Goal: Navigation & Orientation: Find specific page/section

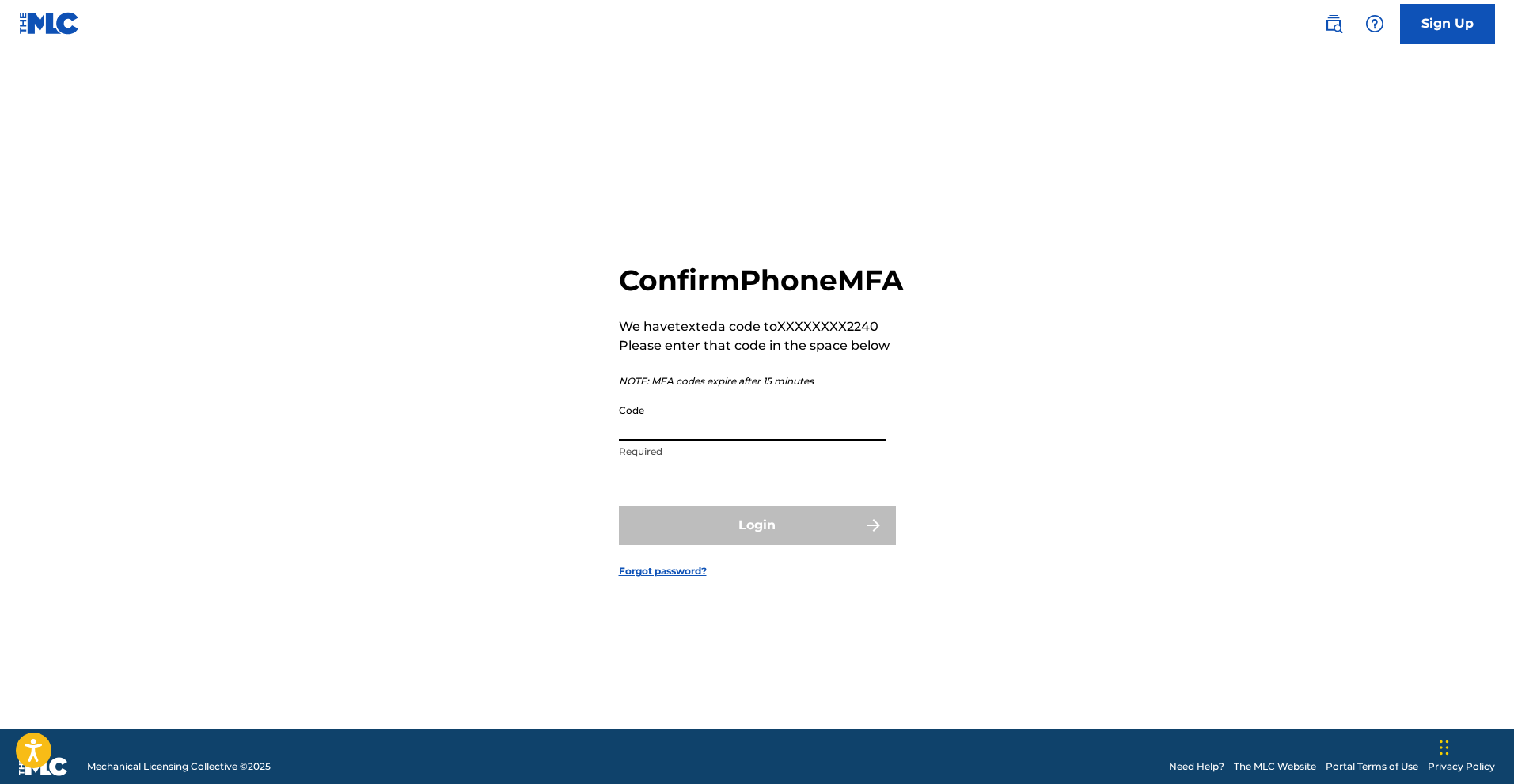
click at [704, 438] on input "Code" at bounding box center [753, 419] width 268 height 45
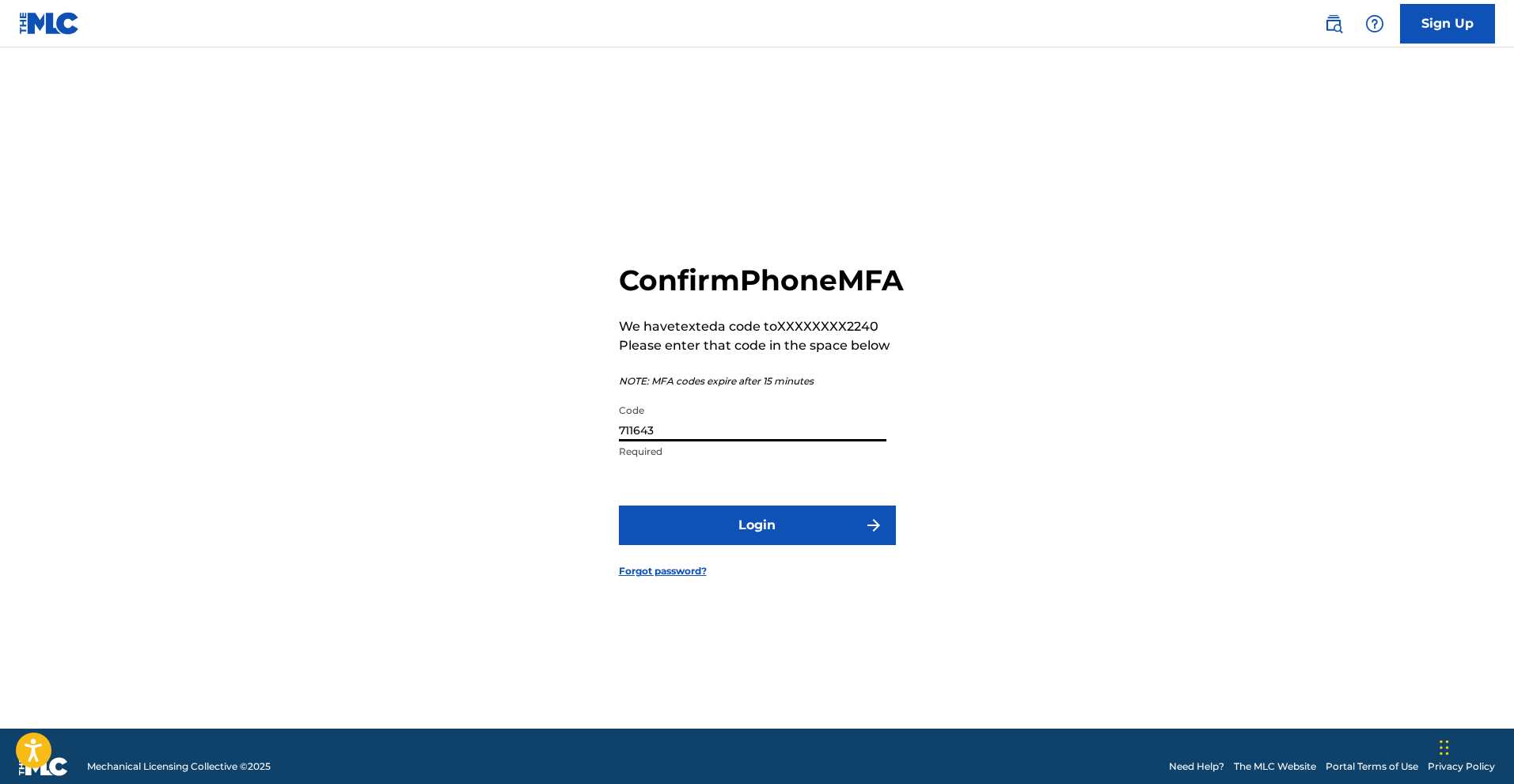
type input "711643"
click at [619, 506] on button "Login" at bounding box center [757, 525] width 277 height 40
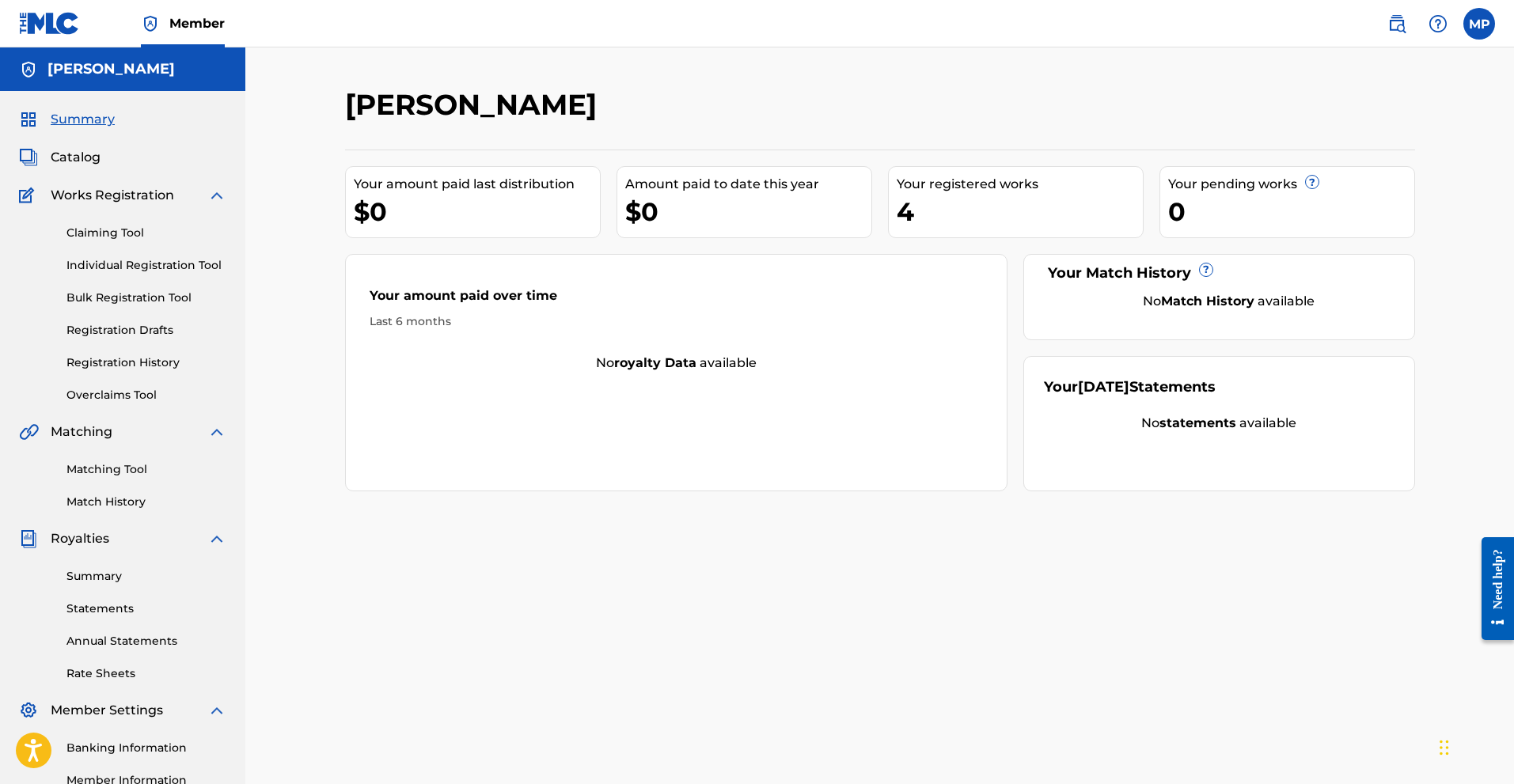
scroll to position [197, 0]
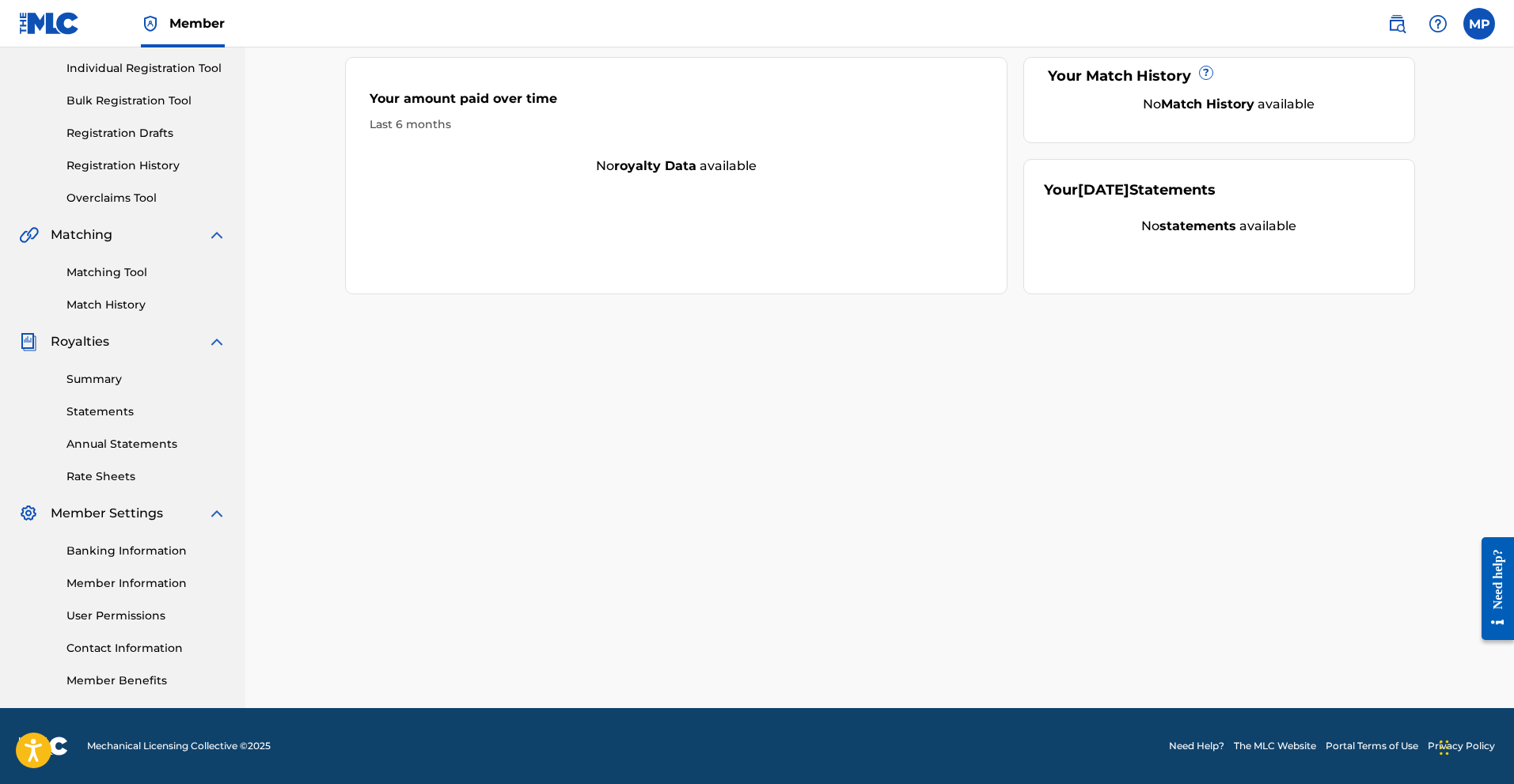
click at [141, 539] on div "Banking Information Member Information User Permissions Contact Information Mem…" at bounding box center [123, 607] width 207 height 166
click at [152, 541] on div "Banking Information Member Information User Permissions Contact Information Mem…" at bounding box center [123, 607] width 207 height 166
click at [153, 554] on link "Banking Information" at bounding box center [146, 551] width 160 height 17
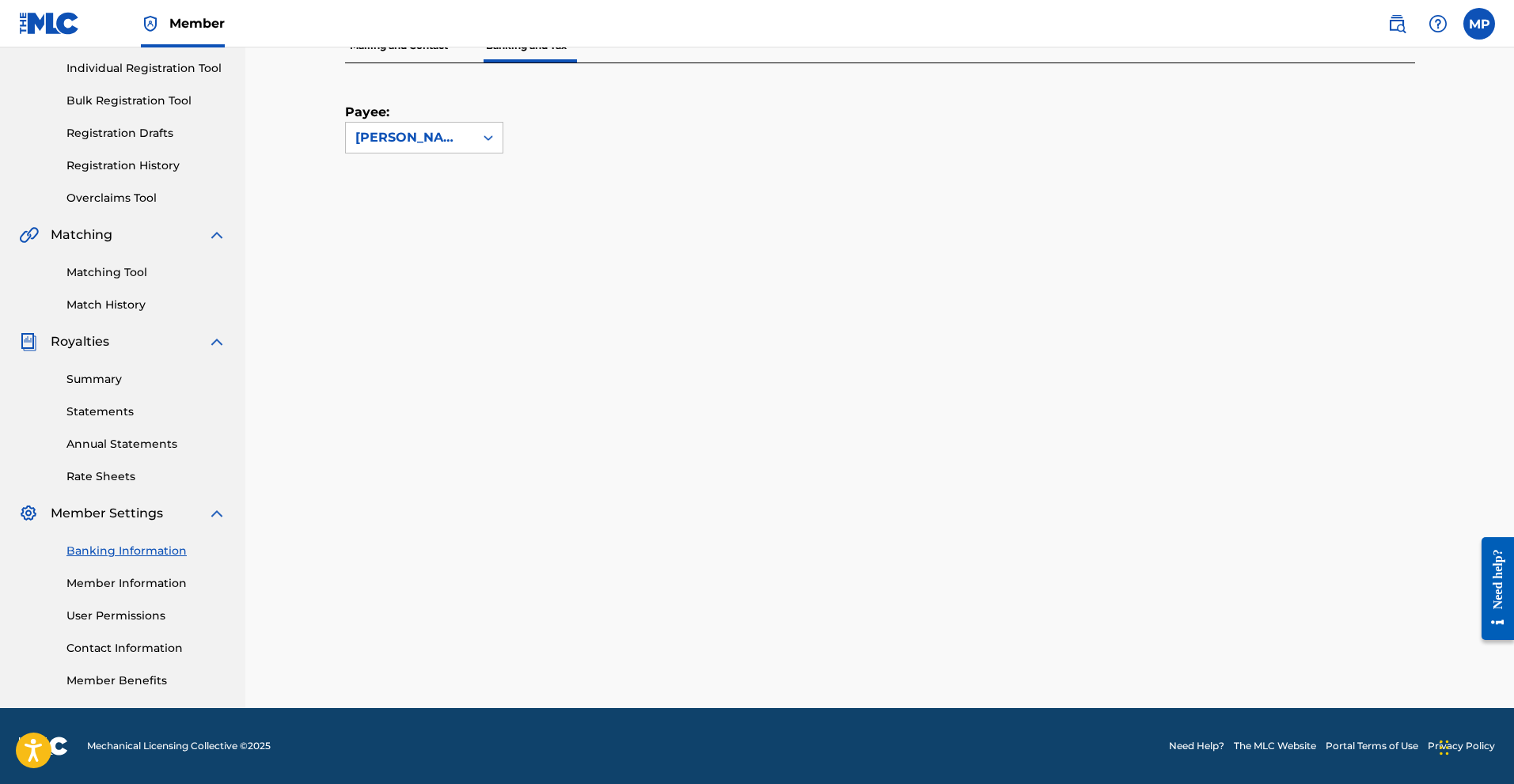
scroll to position [197, 0]
click at [94, 544] on link "Banking Information" at bounding box center [146, 551] width 160 height 17
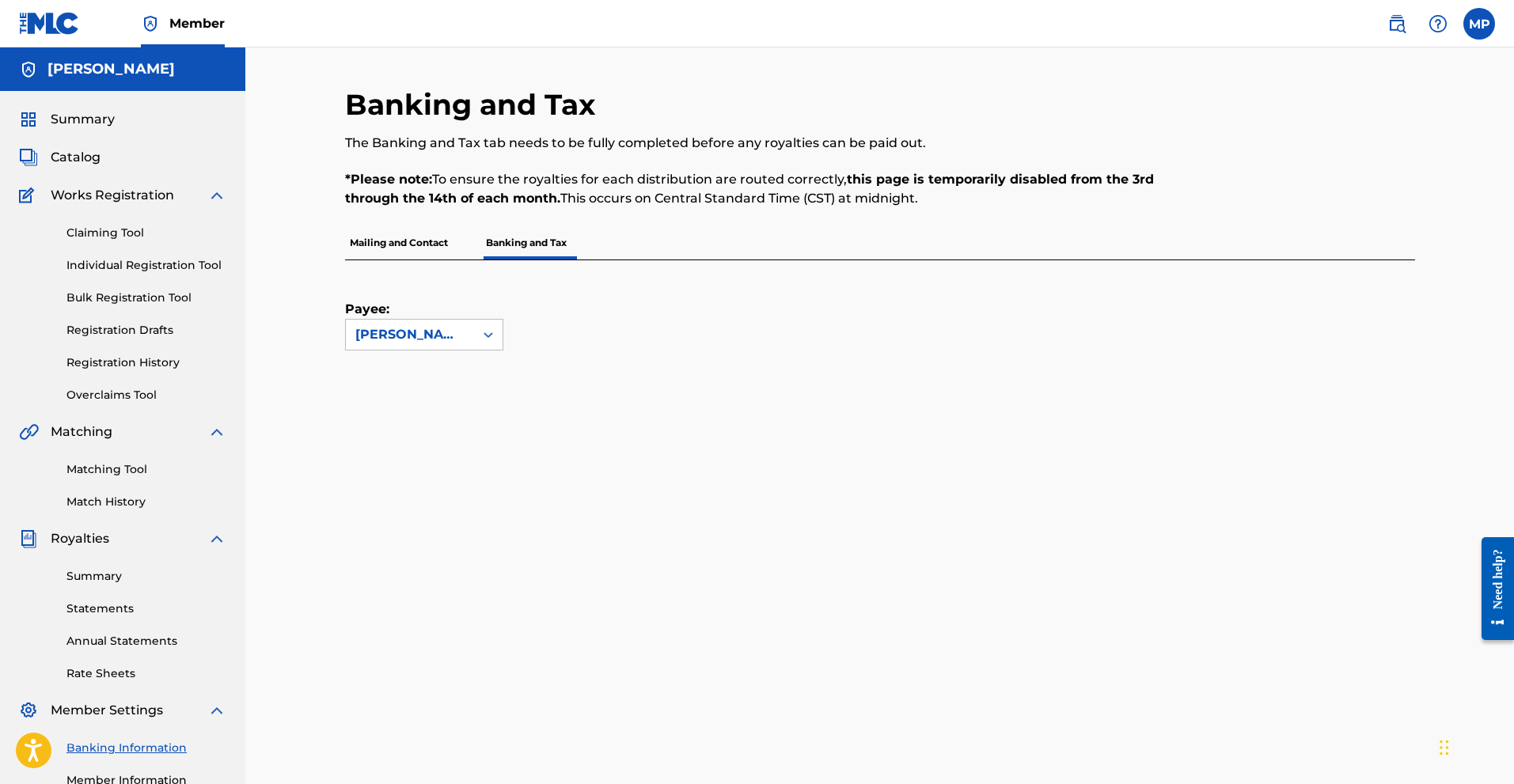
click at [423, 242] on p "Mailing and Contact" at bounding box center [398, 243] width 107 height 33
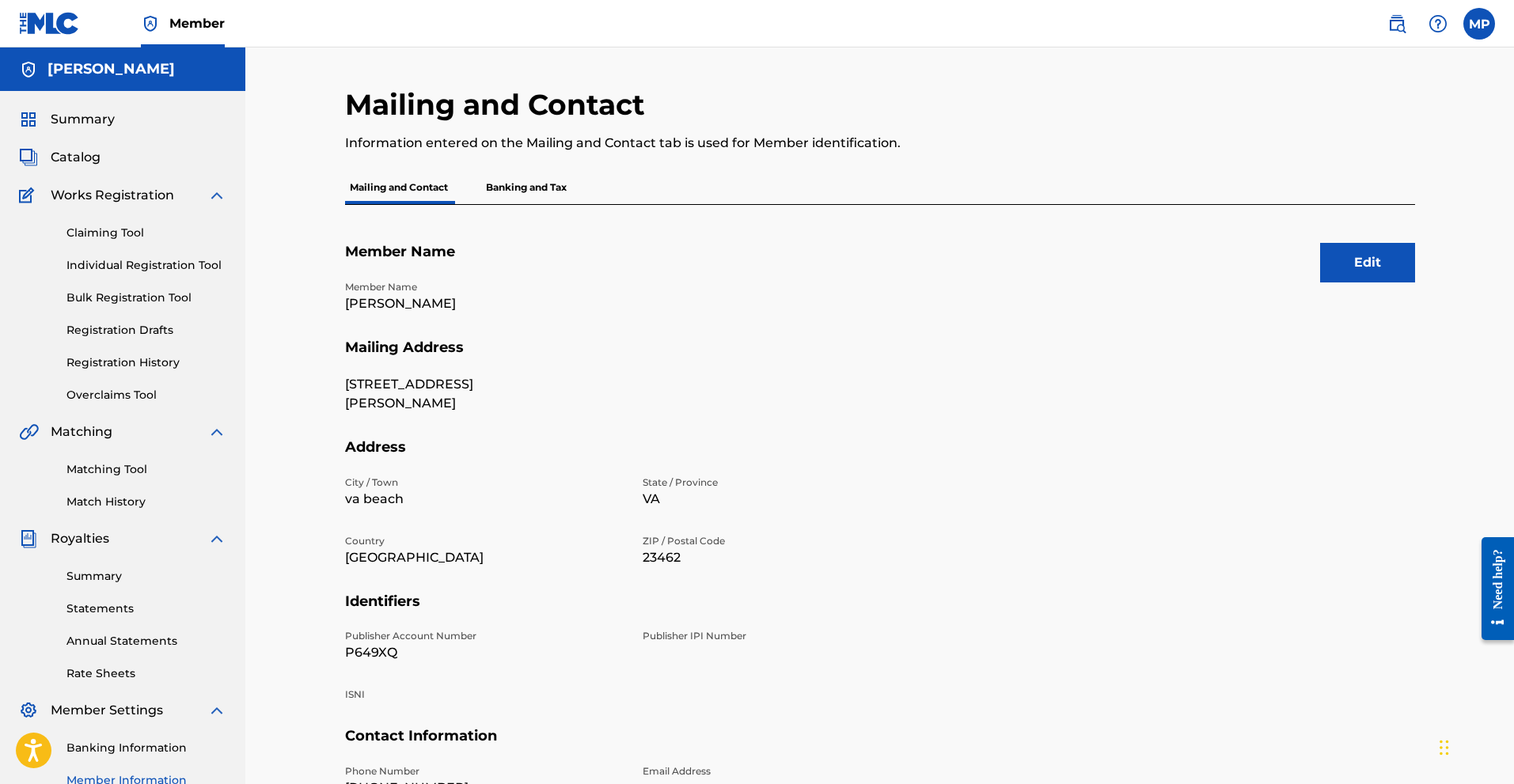
click at [519, 182] on p "Banking and Tax" at bounding box center [527, 187] width 90 height 33
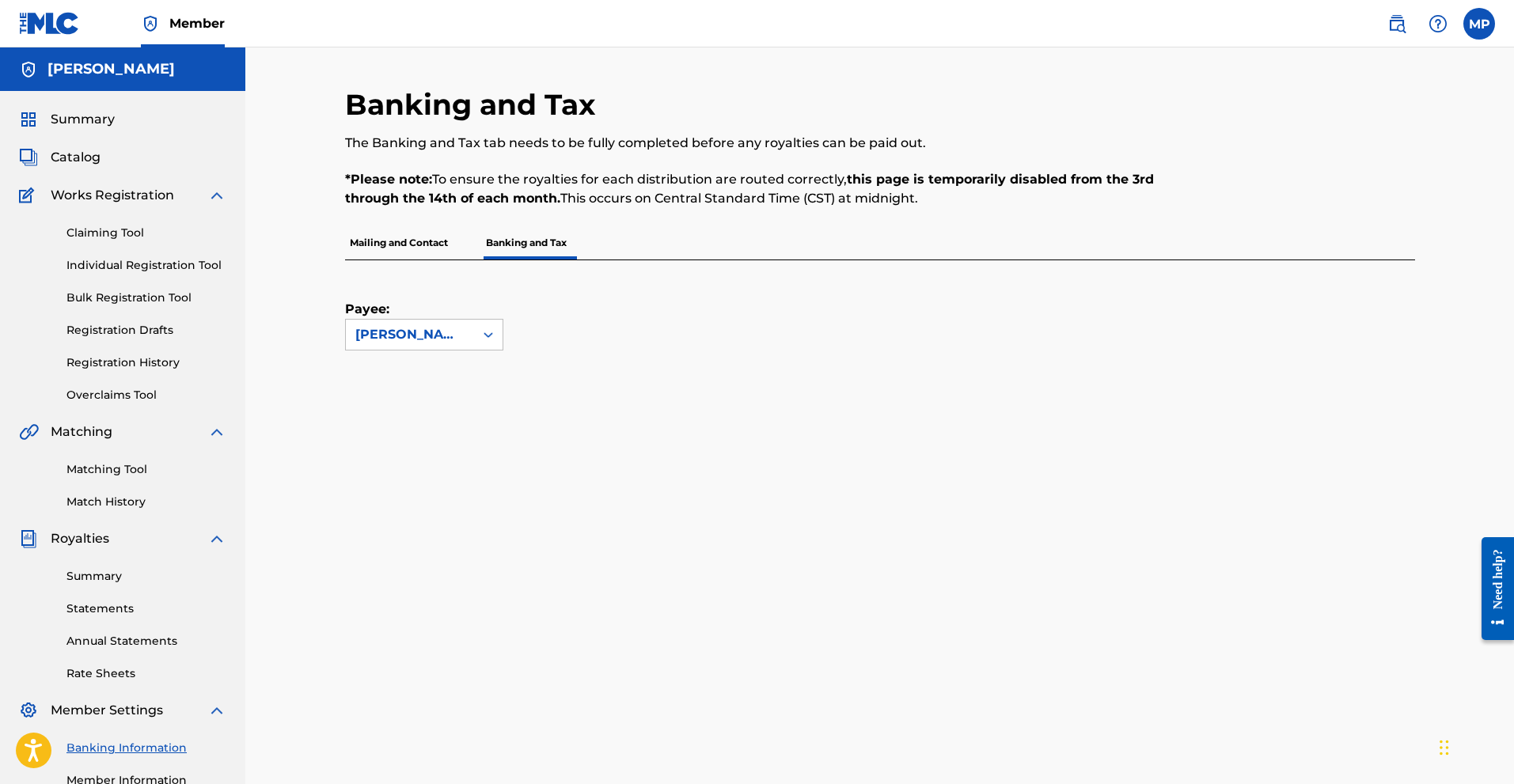
click at [179, 306] on link "Bulk Registration Tool" at bounding box center [146, 298] width 160 height 17
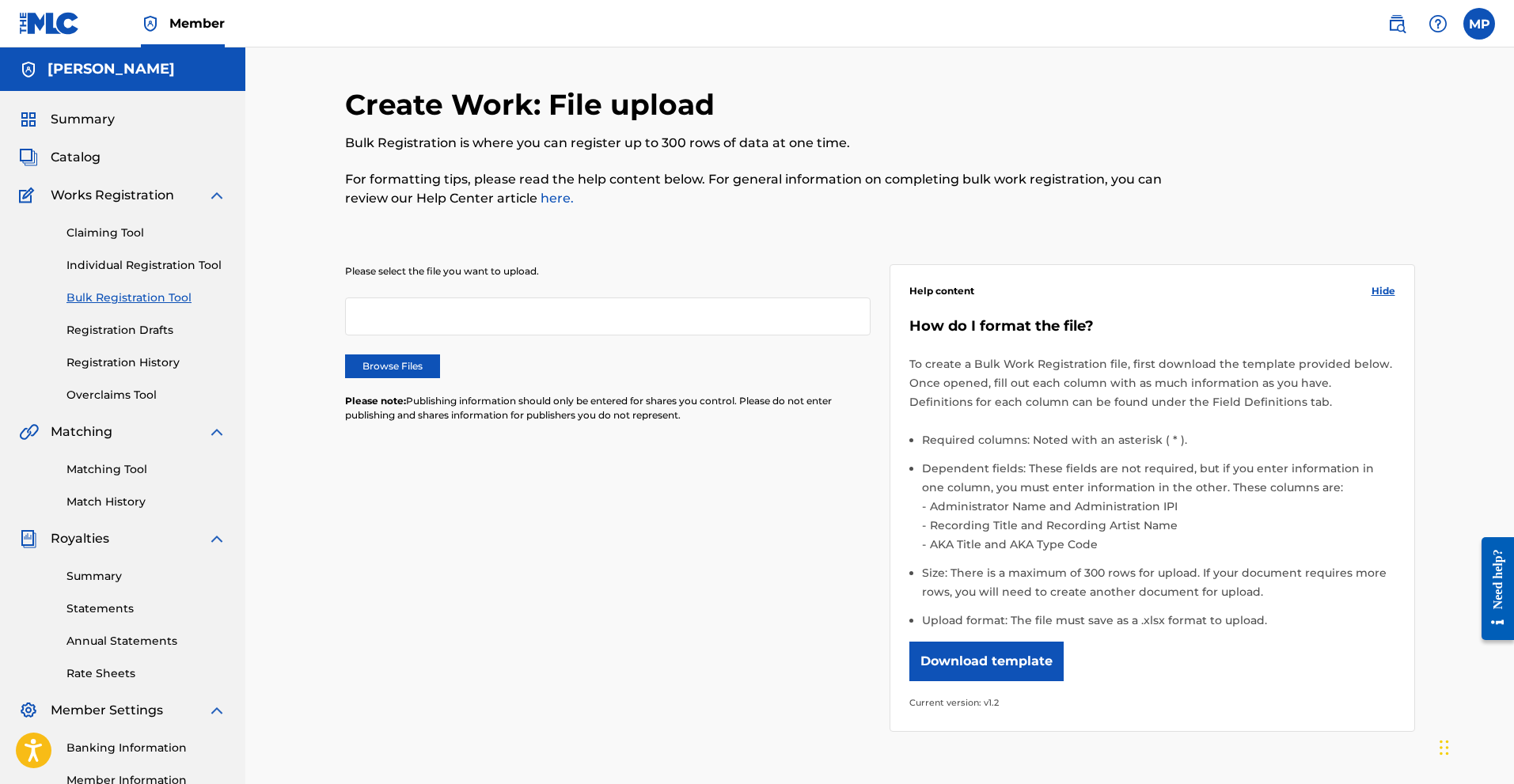
click at [167, 255] on div "Claiming Tool Individual Registration Tool Bulk Registration Tool Registration …" at bounding box center [123, 304] width 207 height 198
click at [90, 215] on div "Claiming Tool Individual Registration Tool Bulk Registration Tool Registration …" at bounding box center [123, 304] width 207 height 198
drag, startPoint x: 123, startPoint y: 256, endPoint x: 111, endPoint y: 244, distance: 17.0
click at [122, 256] on div "Claiming Tool Individual Registration Tool Bulk Registration Tool Registration …" at bounding box center [123, 304] width 207 height 198
click at [111, 243] on div "Claiming Tool Individual Registration Tool Bulk Registration Tool Registration …" at bounding box center [123, 304] width 207 height 198
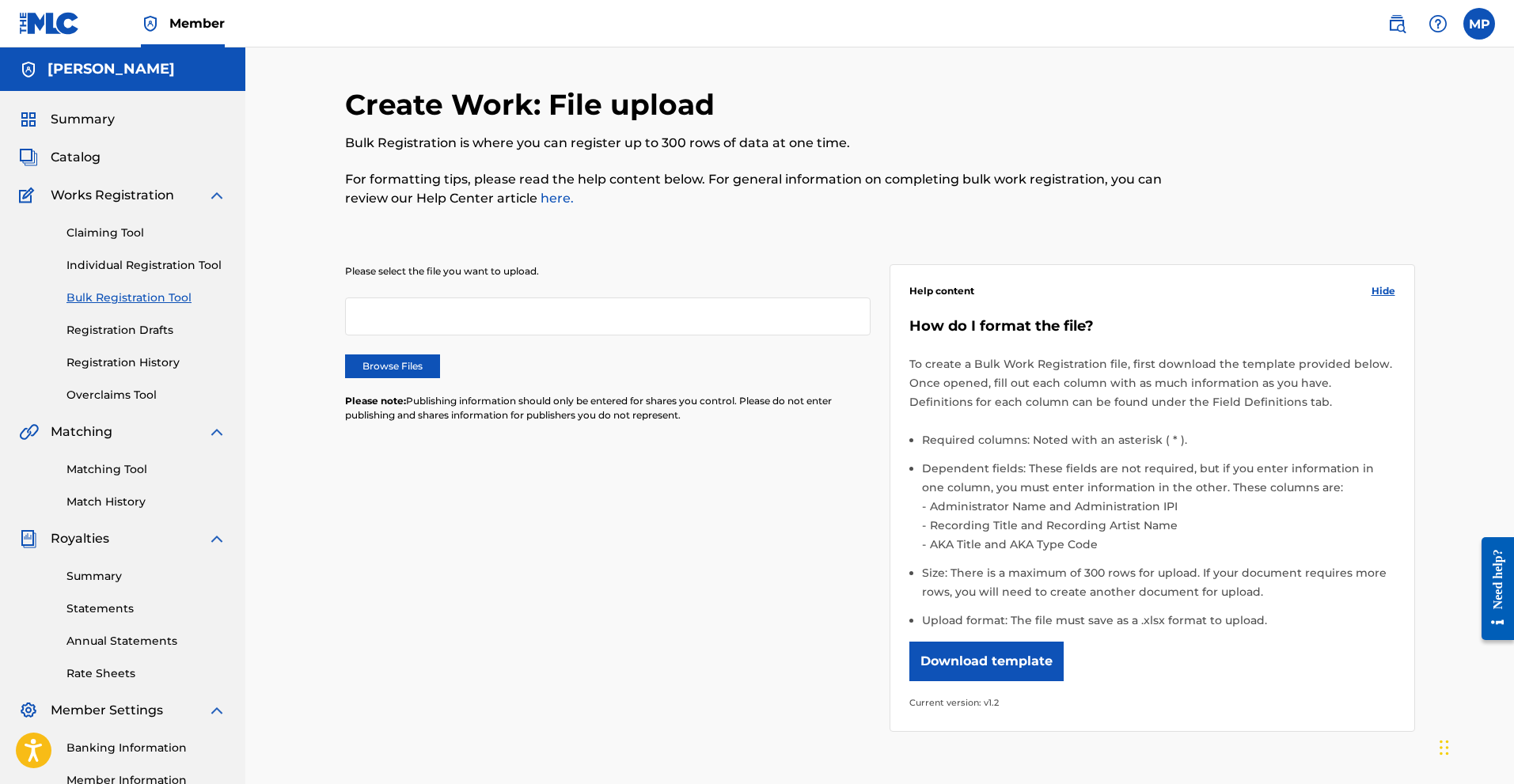
click at [101, 237] on link "Claiming Tool" at bounding box center [146, 233] width 160 height 17
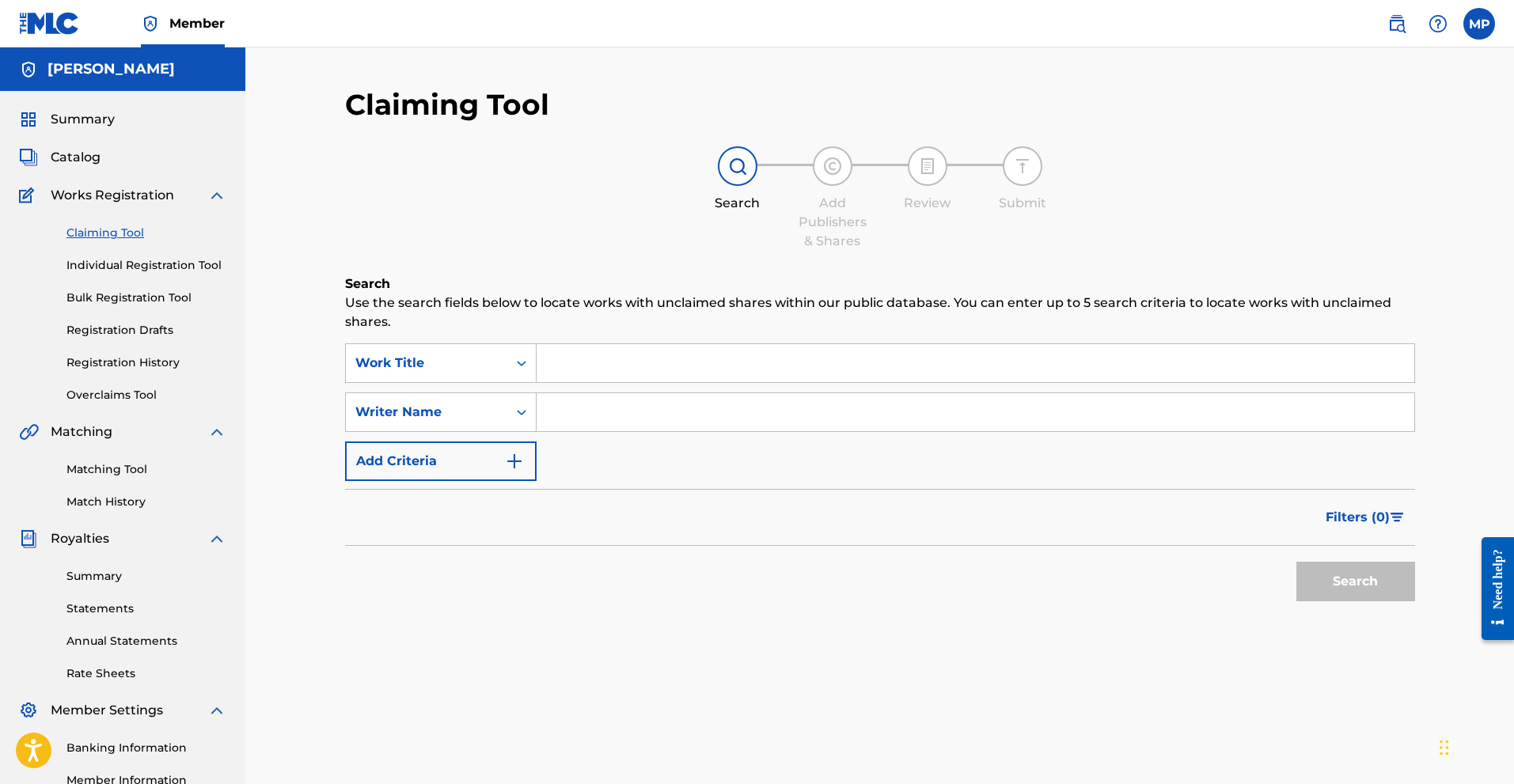
click at [73, 152] on span "Catalog" at bounding box center [76, 157] width 50 height 19
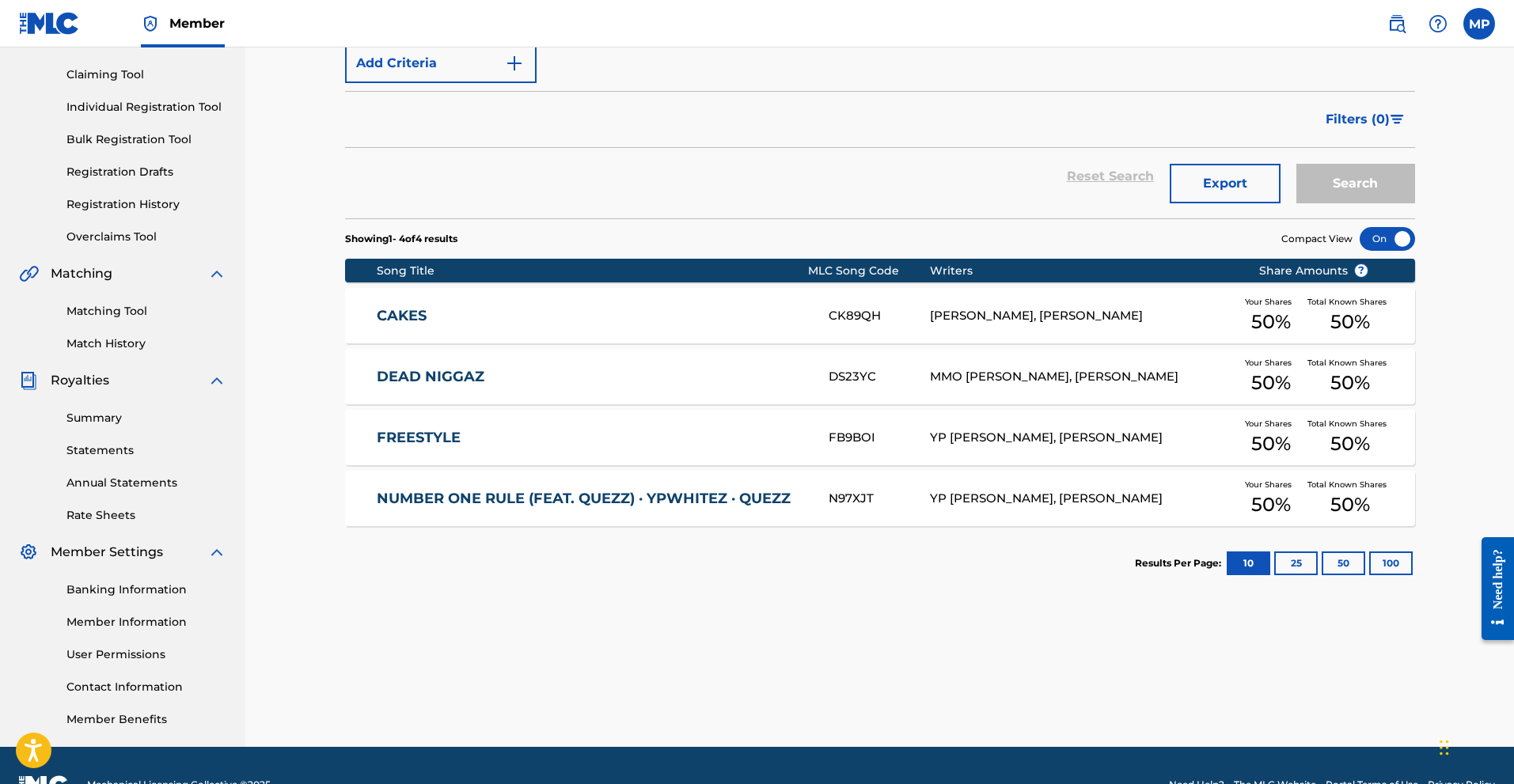
scroll to position [118, 0]
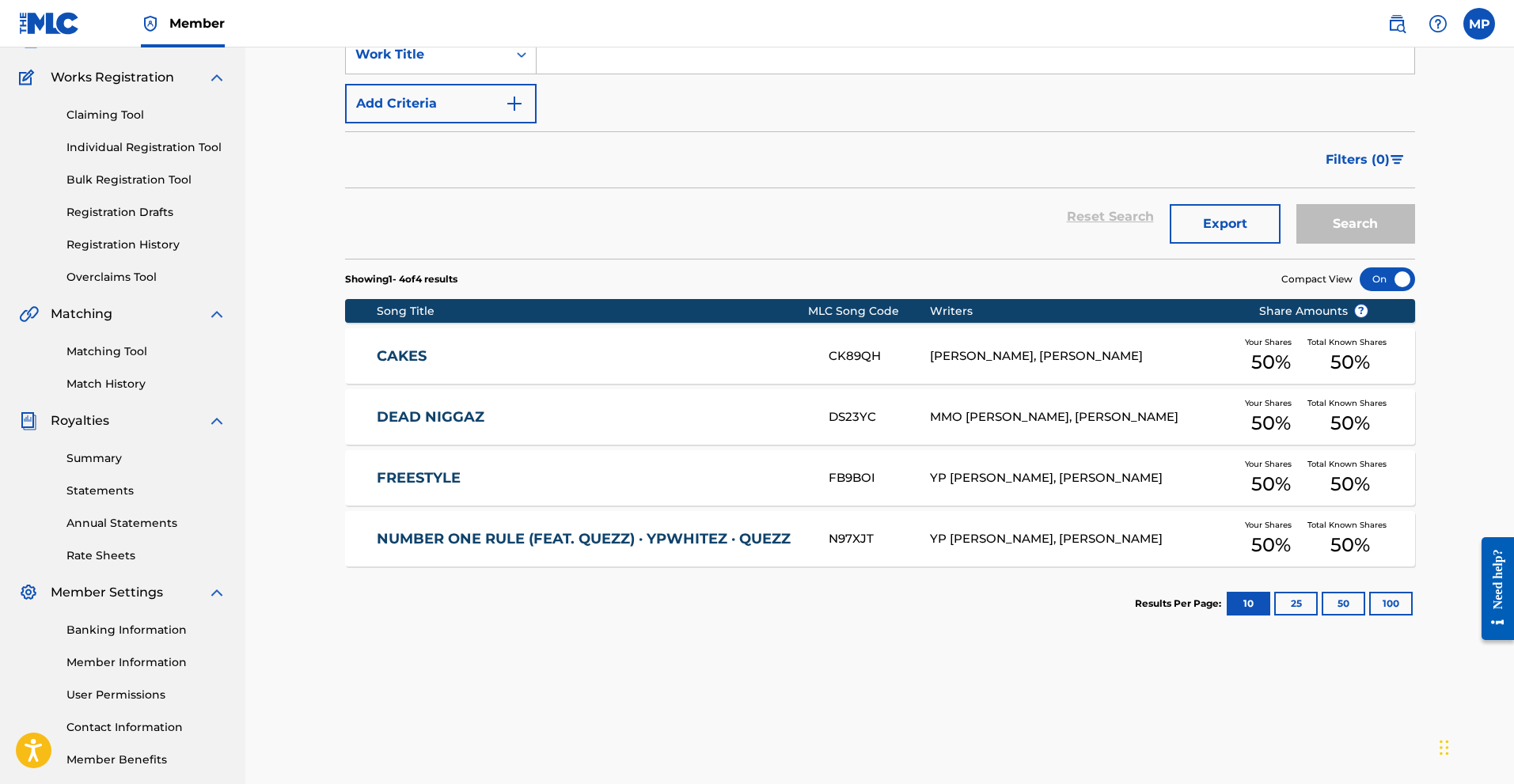
click at [118, 630] on link "Banking Information" at bounding box center [146, 630] width 160 height 17
